Goal: Task Accomplishment & Management: Manage account settings

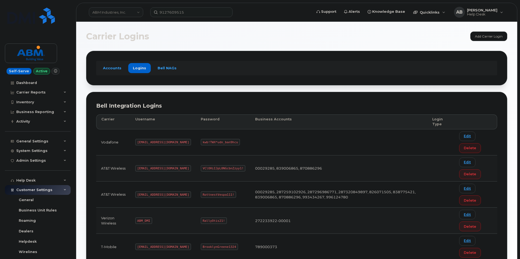
scroll to position [54, 0]
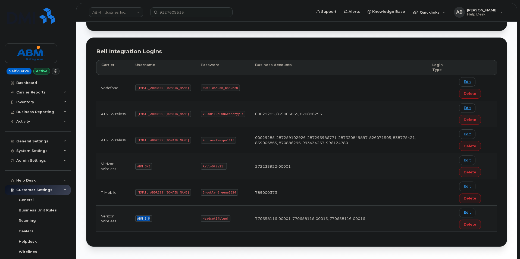
drag, startPoint x: 150, startPoint y: 218, endPoint x: 138, endPoint y: 216, distance: 12.3
click at [138, 216] on code "ABM_S_M" at bounding box center [143, 218] width 17 height 7
copy code "ABM_S_M"
drag, startPoint x: 207, startPoint y: 218, endPoint x: 184, endPoint y: 217, distance: 22.4
click at [201, 217] on code "Headset34blue!" at bounding box center [216, 218] width 30 height 7
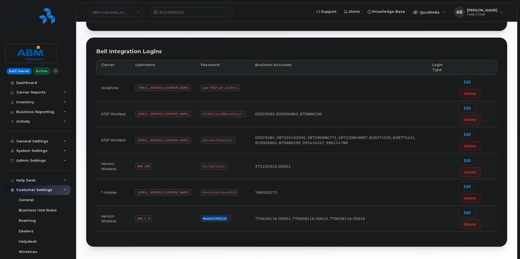
click at [201, 218] on code "Headset34blue!" at bounding box center [216, 218] width 30 height 7
drag, startPoint x: 184, startPoint y: 218, endPoint x: 208, endPoint y: 219, distance: 24.5
click at [208, 219] on code "Headset34blue!" at bounding box center [216, 218] width 30 height 7
copy code "Headset34blue!"
drag, startPoint x: 160, startPoint y: 140, endPoint x: 137, endPoint y: 139, distance: 23.1
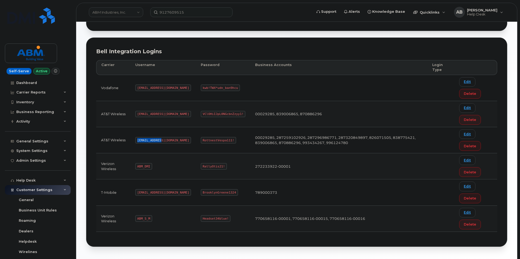
click at [137, 139] on code "[EMAIL_ADDRESS][DOMAIN_NAME]" at bounding box center [163, 140] width 56 height 7
copy code "[EMAIL_ADDRESS][DOMAIN_NAME]"
drag, startPoint x: 213, startPoint y: 140, endPoint x: 182, endPoint y: 139, distance: 30.7
click at [201, 139] on code "RottnestVespa111!" at bounding box center [218, 140] width 35 height 7
copy code "RottnestVespa111!"
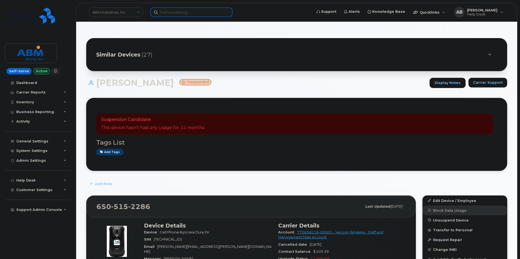
click at [197, 12] on input at bounding box center [191, 12] width 82 height 10
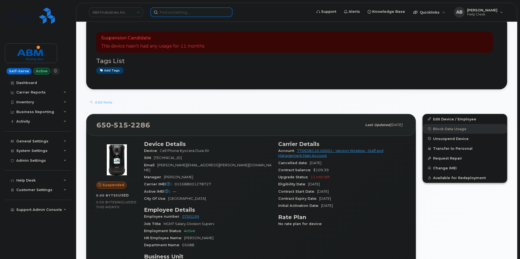
scroll to position [82, 0]
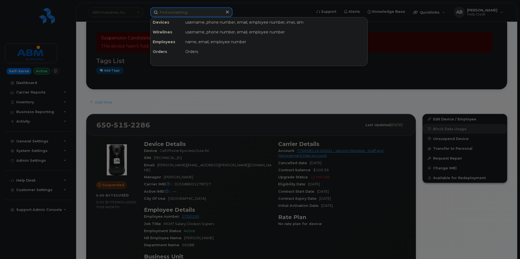
paste input "3106010864"
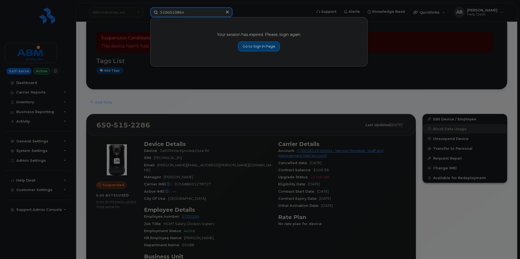
type input "3106010864"
click at [249, 48] on link "Go to Sign In Page" at bounding box center [259, 47] width 42 height 10
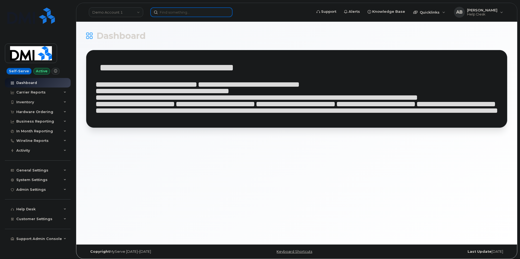
click at [189, 16] on input at bounding box center [191, 12] width 82 height 10
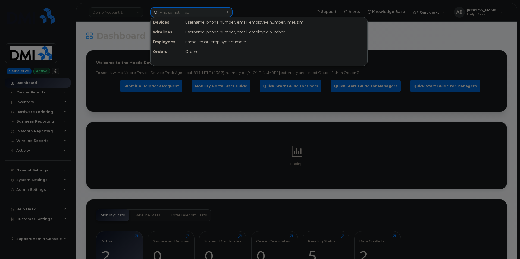
paste input "3106010864"
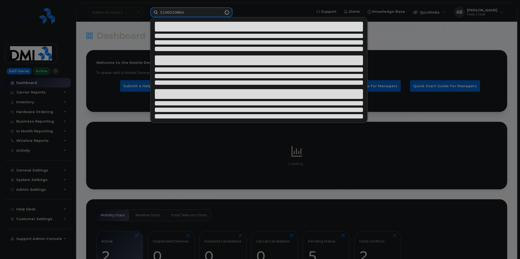
type input "3106010864"
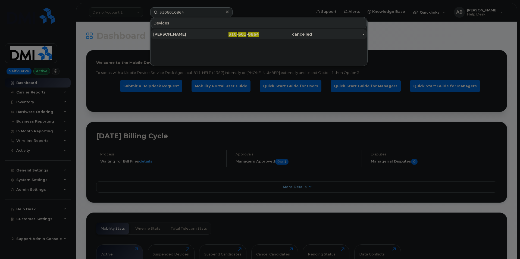
click at [188, 33] on div "ABBY GRANADOS" at bounding box center [179, 34] width 53 height 5
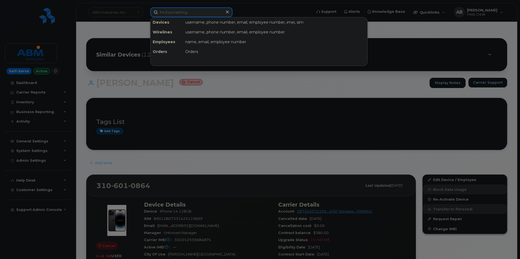
click at [183, 12] on input at bounding box center [191, 12] width 82 height 10
paste input "2133931205"
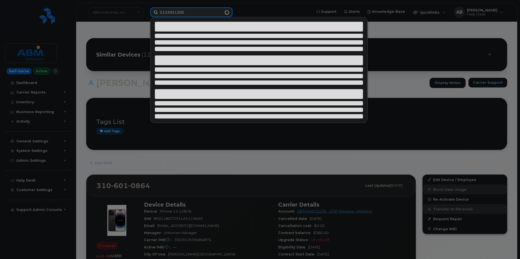
type input "2133931205"
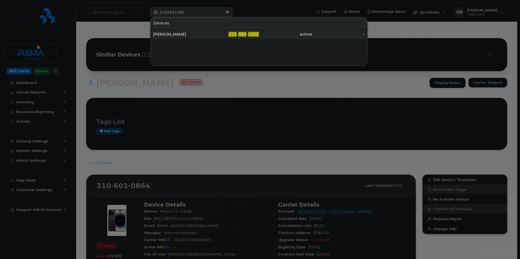
click at [190, 33] on div "MAUREEN MALDONADO" at bounding box center [179, 34] width 53 height 5
